Goal: Task Accomplishment & Management: Complete application form

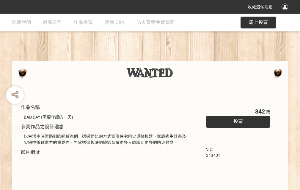
click at [285, 12] on div "收藏這個活動" at bounding box center [150, 7] width 300 height 14
click at [186, 59] on div "作品名稱 BAD DAY (需要守護的一天) 參賽作品之設計理念 以生活中時常遇到的經驗為例，透過對比的方式宣傳住宅用火災警報器、家庭逃生計畫及火場中避難求生…" at bounding box center [150, 139] width 300 height 250
click at [236, 120] on span "投票" at bounding box center [238, 122] width 10 height 6
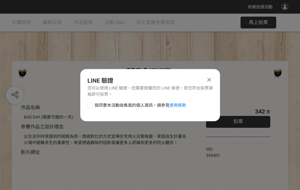
click at [90, 104] on div at bounding box center [90, 105] width 6 height 6
checkbox input "true"
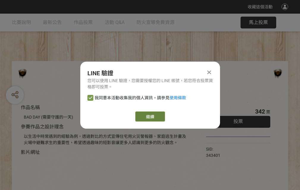
click at [149, 117] on link "繼續" at bounding box center [150, 117] width 30 height 10
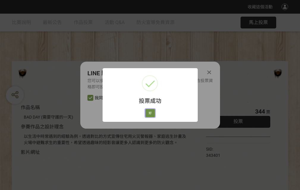
click at [148, 112] on button "好" at bounding box center [150, 113] width 10 height 8
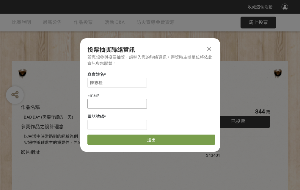
click at [119, 104] on input at bounding box center [116, 104] width 59 height 10
type input "[EMAIL_ADDRESS][DOMAIN_NAME]"
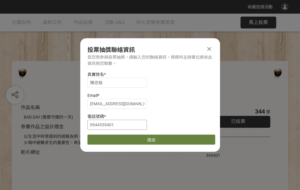
type input "0944539401"
click at [104, 138] on button "送出" at bounding box center [151, 140] width 128 height 10
